Goal: Task Accomplishment & Management: Use online tool/utility

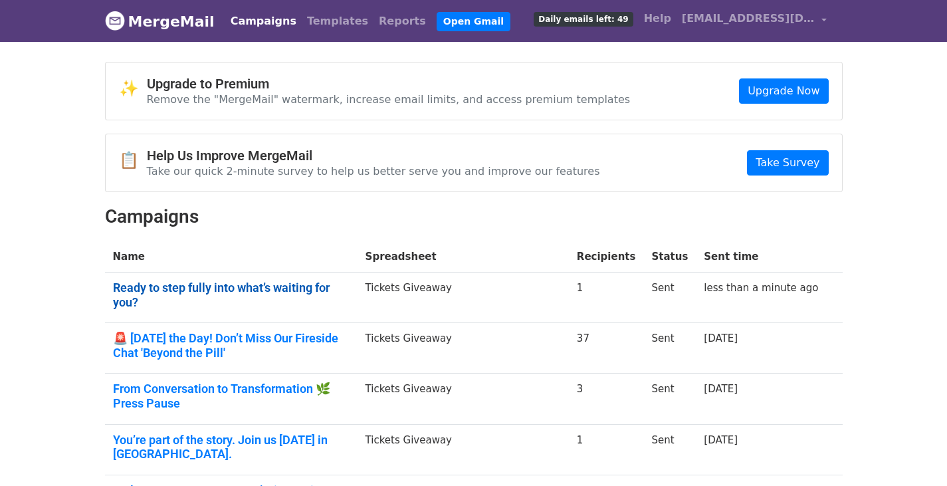
click at [311, 288] on link "Ready to step fully into what’s waiting for you?" at bounding box center [231, 294] width 236 height 29
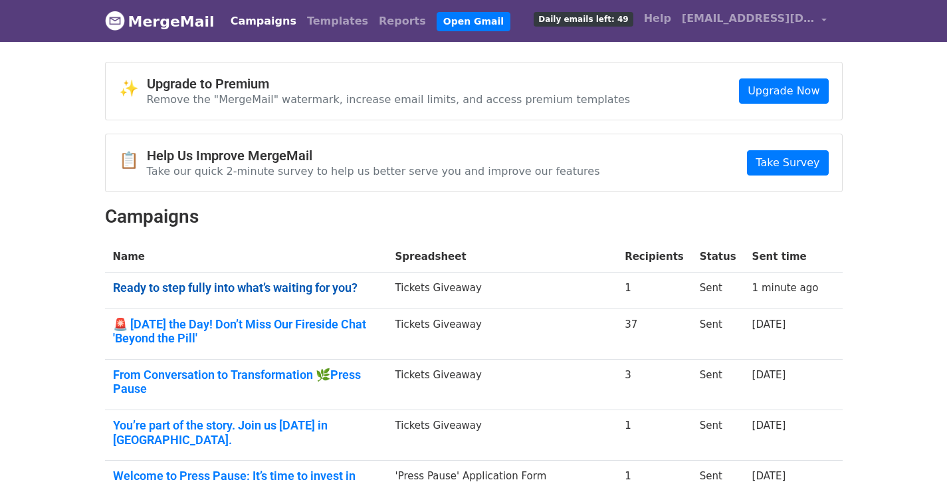
click at [278, 283] on link "Ready to step fully into what’s waiting for you?" at bounding box center [246, 287] width 266 height 15
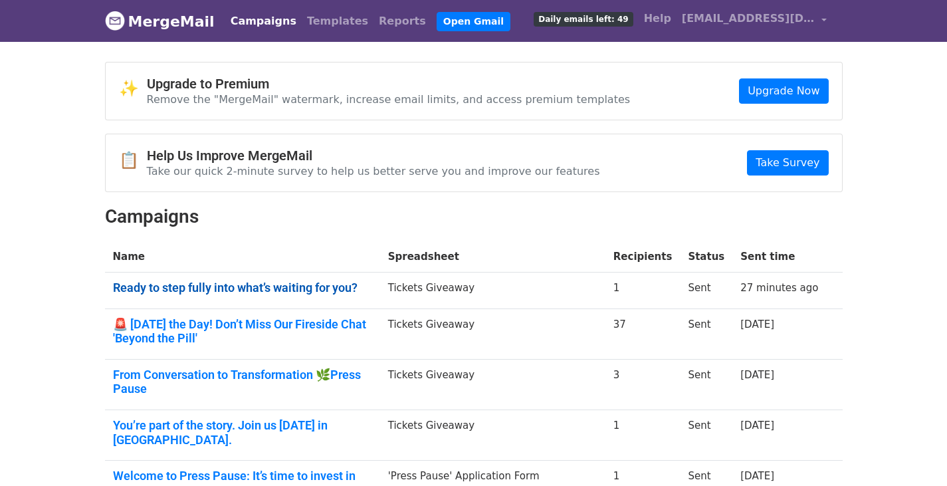
click at [272, 282] on link "Ready to step fully into what’s waiting for you?" at bounding box center [242, 287] width 259 height 15
